Goal: Task Accomplishment & Management: Complete application form

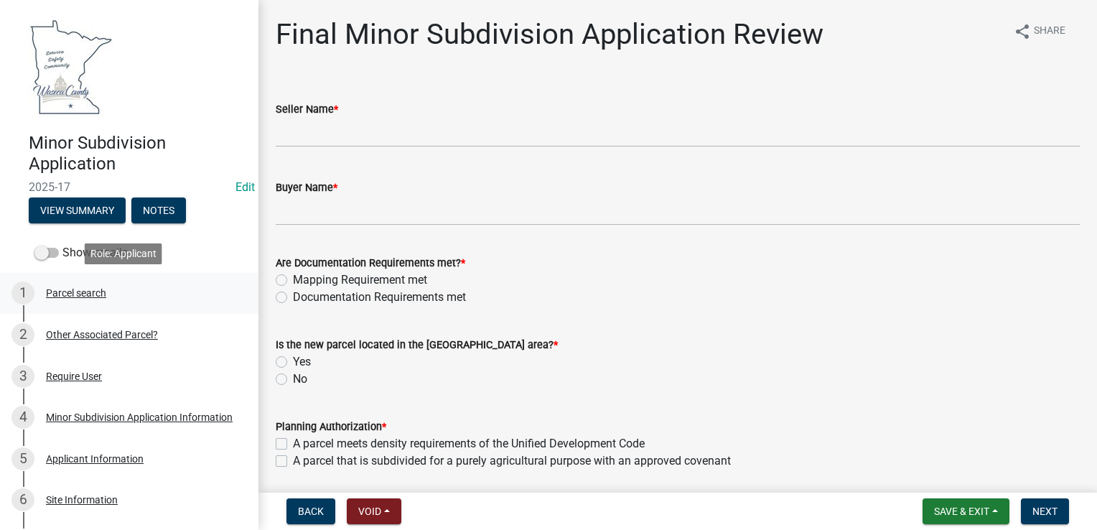
click at [80, 300] on div "1 Parcel search" at bounding box center [123, 292] width 224 height 23
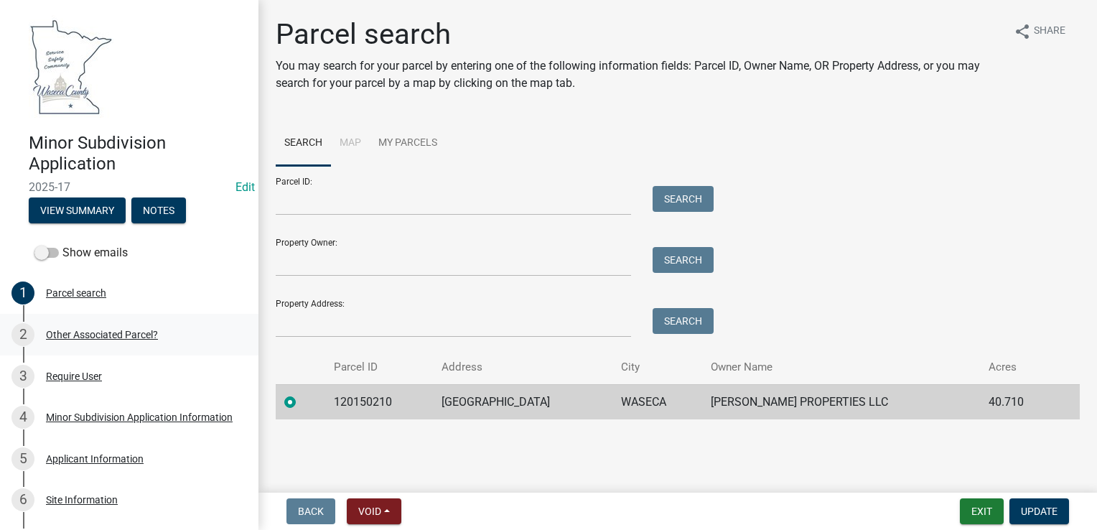
click at [126, 333] on div "Other Associated Parcel?" at bounding box center [102, 335] width 112 height 10
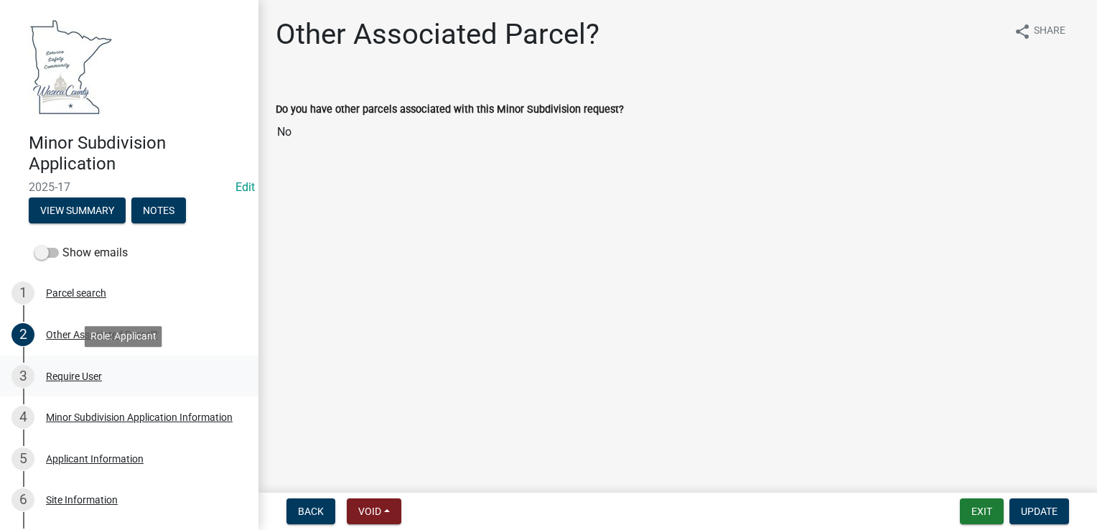
click at [89, 376] on div "Require User" at bounding box center [74, 376] width 56 height 10
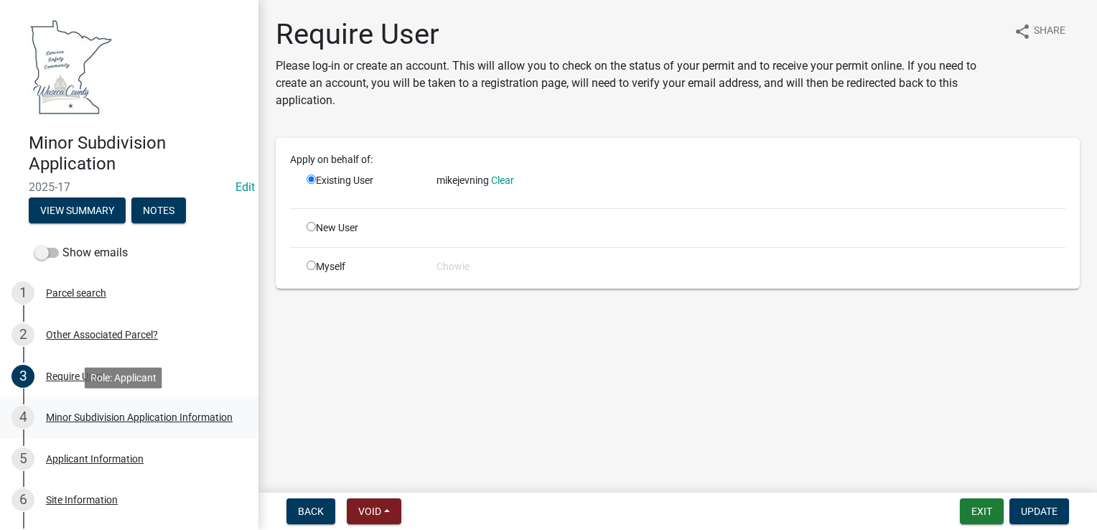
click at [95, 412] on div "Minor Subdivision Application Information" at bounding box center [139, 417] width 187 height 10
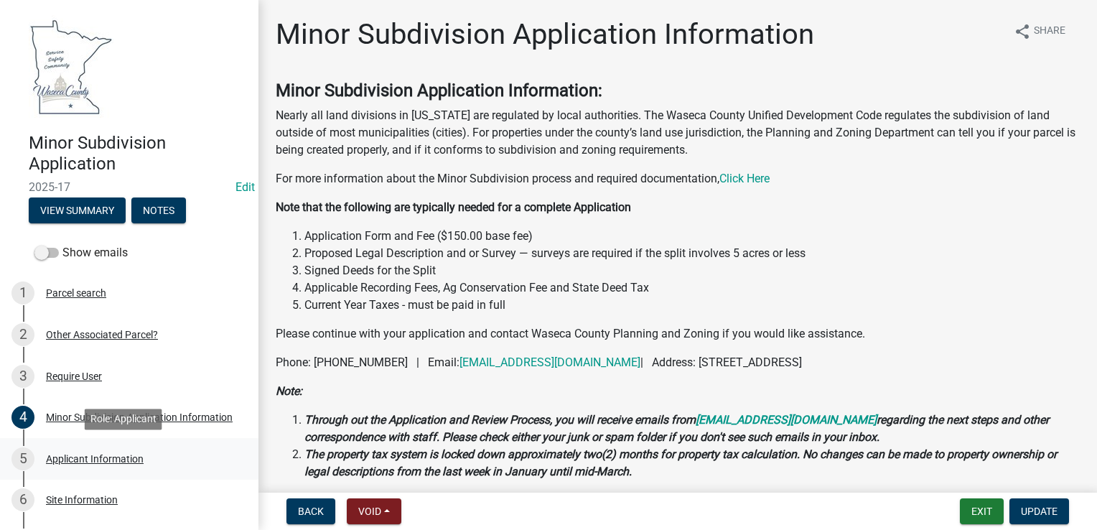
click at [113, 460] on div "Applicant Information" at bounding box center [95, 459] width 98 height 10
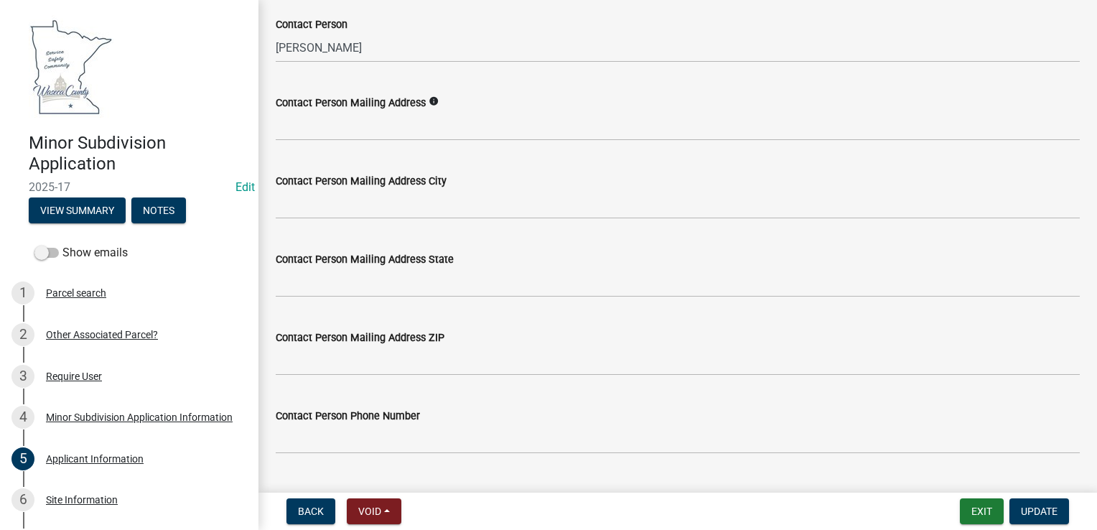
scroll to position [534, 0]
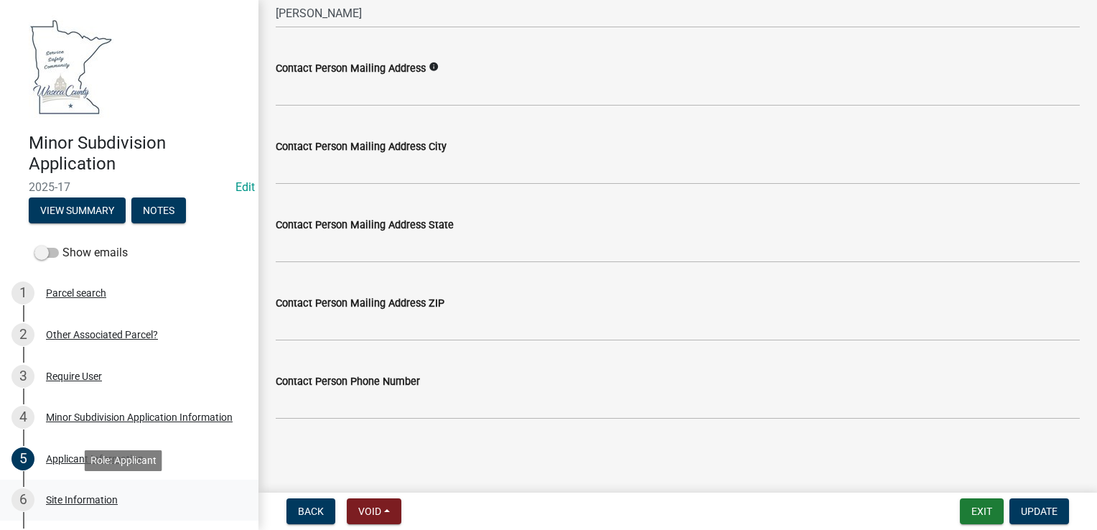
click at [106, 498] on div "Site Information" at bounding box center [82, 500] width 72 height 10
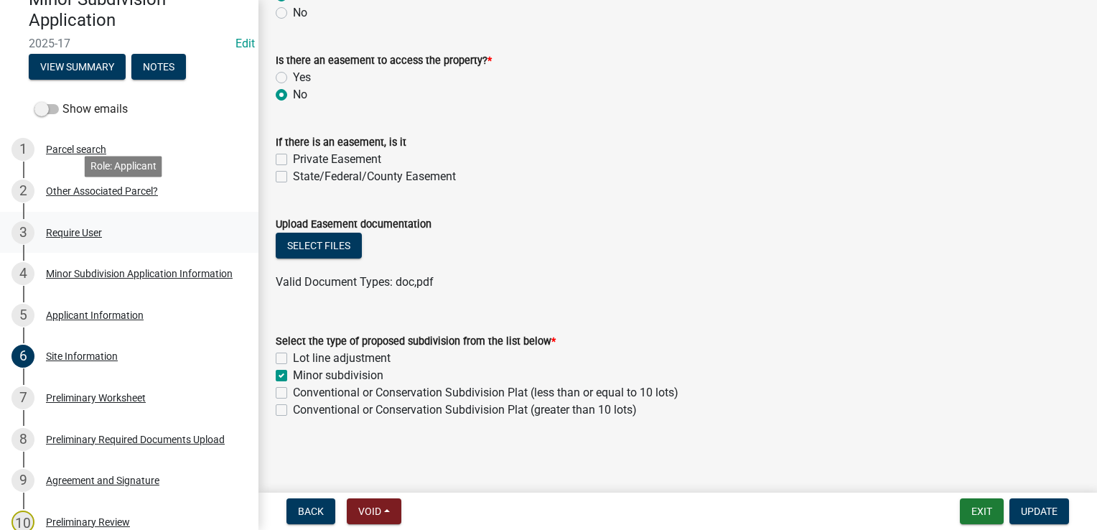
scroll to position [215, 0]
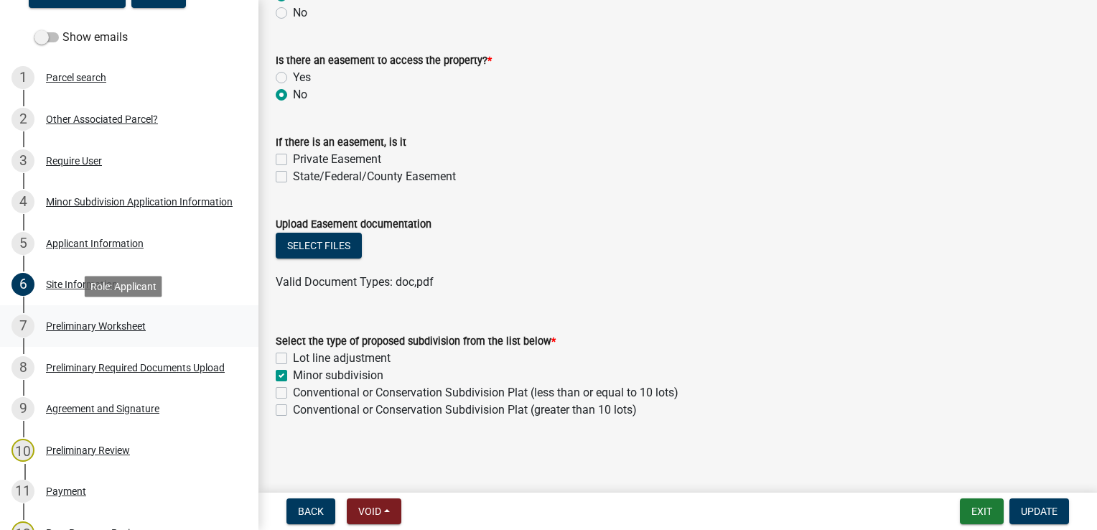
click at [112, 326] on div "Preliminary Worksheet" at bounding box center [96, 326] width 100 height 10
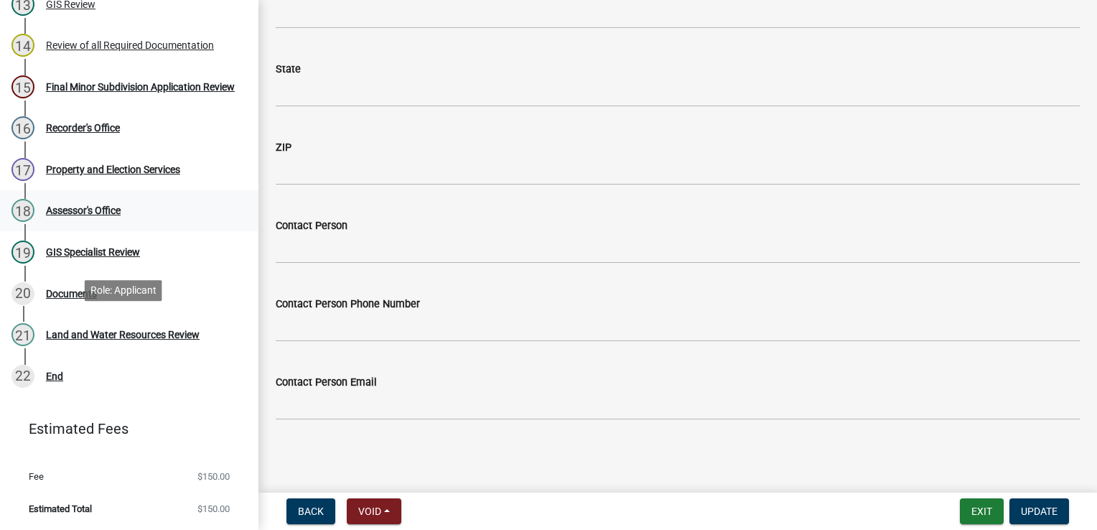
scroll to position [714, 0]
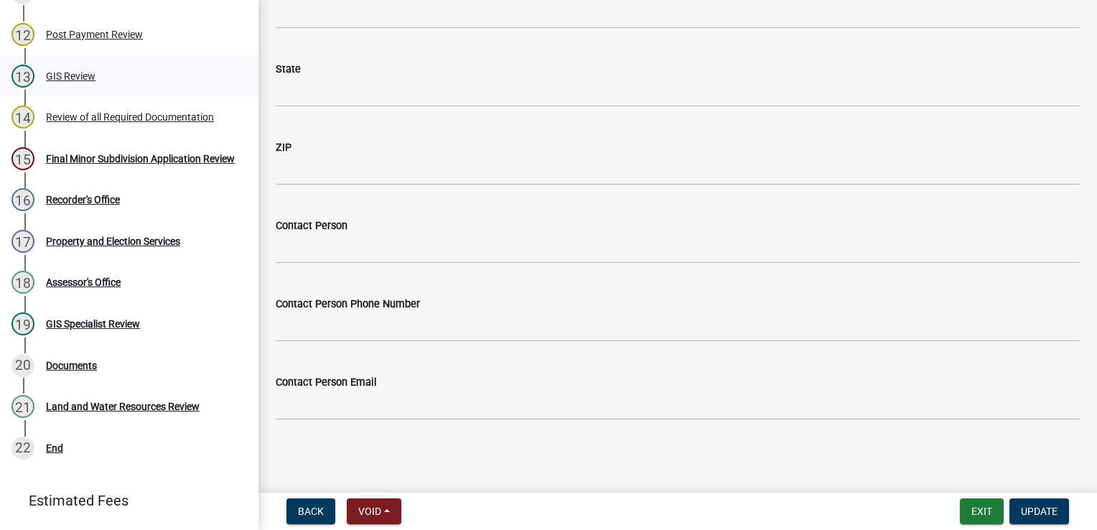
click at [77, 71] on div "GIS Review" at bounding box center [71, 76] width 50 height 10
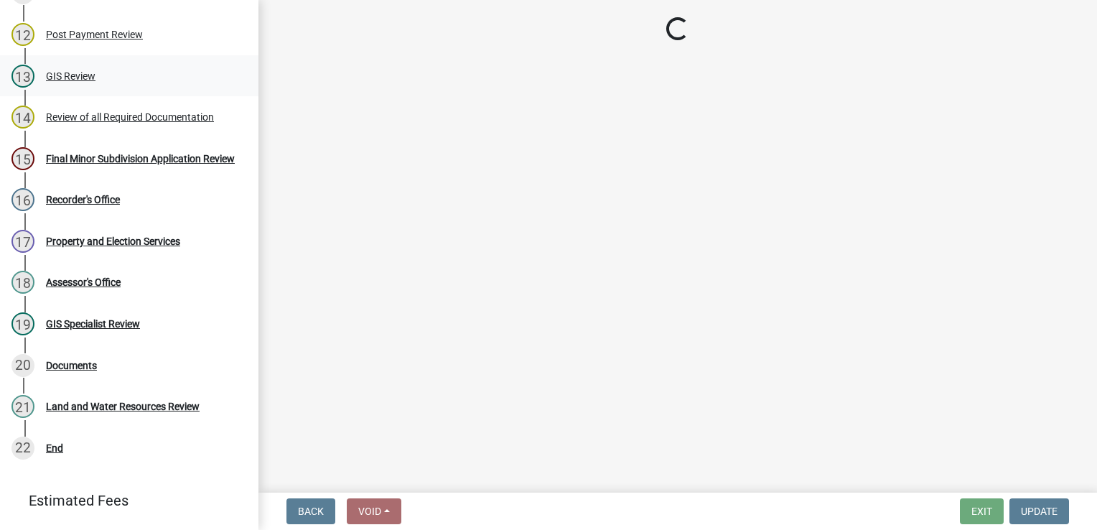
scroll to position [0, 0]
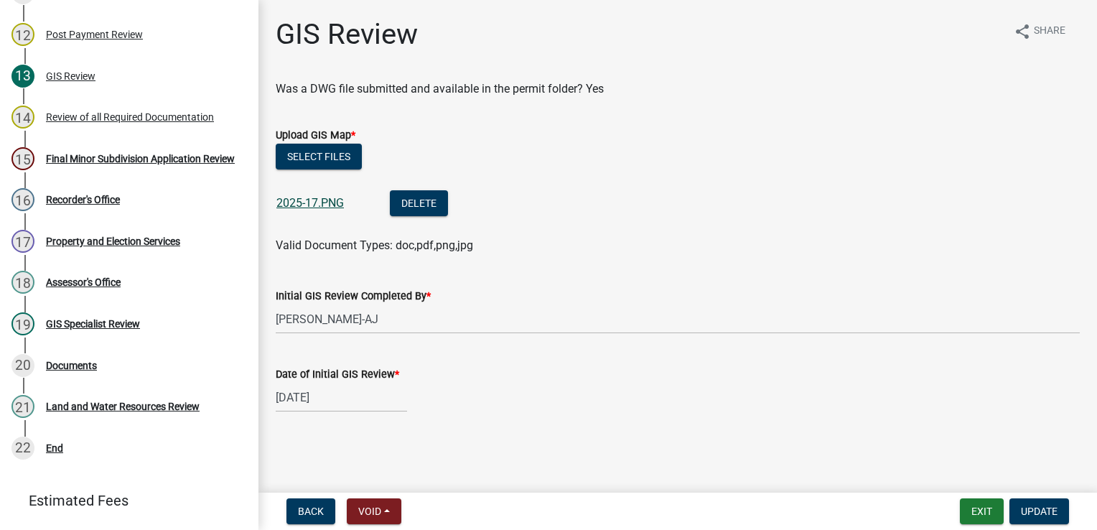
click at [293, 200] on link "2025-17.PNG" at bounding box center [309, 203] width 67 height 14
